Goal: Navigation & Orientation: Find specific page/section

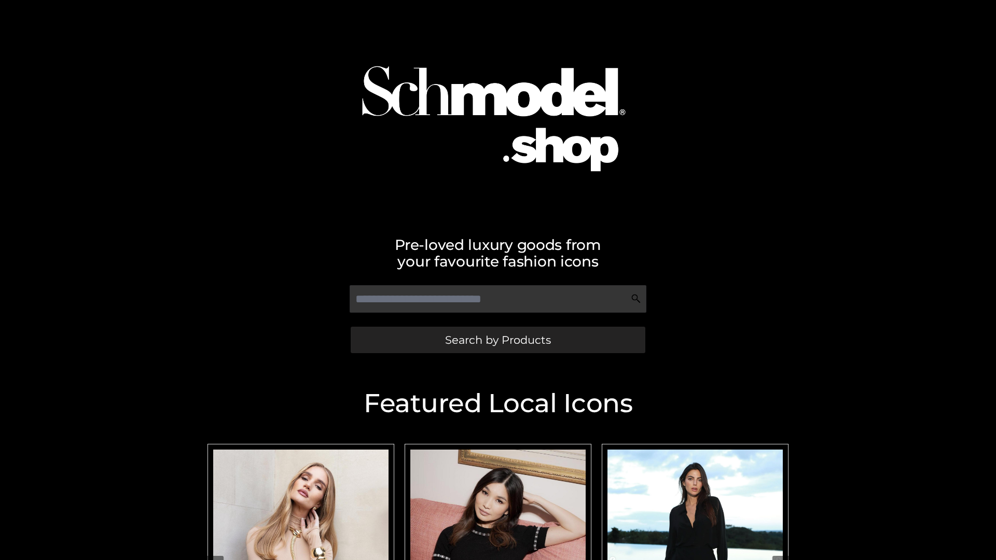
click at [497, 340] on span "Search by Products" at bounding box center [498, 339] width 106 height 11
